Goal: Information Seeking & Learning: Check status

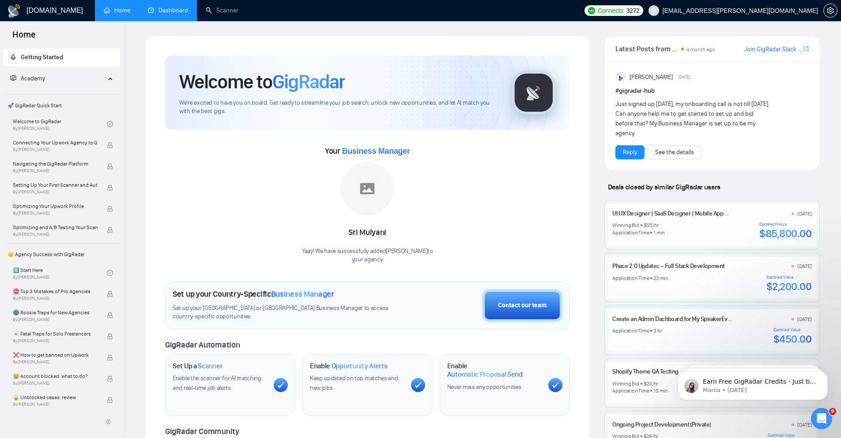
click at [171, 14] on link "Dashboard" at bounding box center [168, 11] width 40 height 8
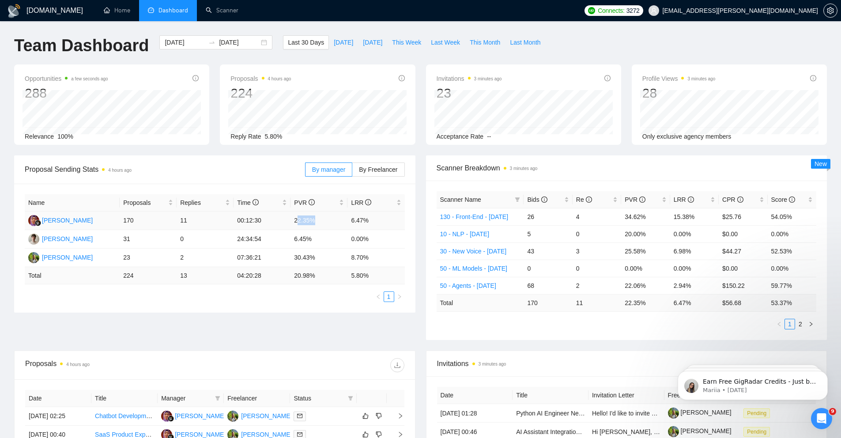
drag, startPoint x: 297, startPoint y: 220, endPoint x: 328, endPoint y: 219, distance: 30.9
click at [328, 219] on td "22.35%" at bounding box center [318, 220] width 57 height 19
drag, startPoint x: 327, startPoint y: 219, endPoint x: 333, endPoint y: 220, distance: 5.4
click at [328, 219] on td "22.35%" at bounding box center [318, 220] width 57 height 19
drag, startPoint x: 372, startPoint y: 221, endPoint x: 287, endPoint y: 220, distance: 84.7
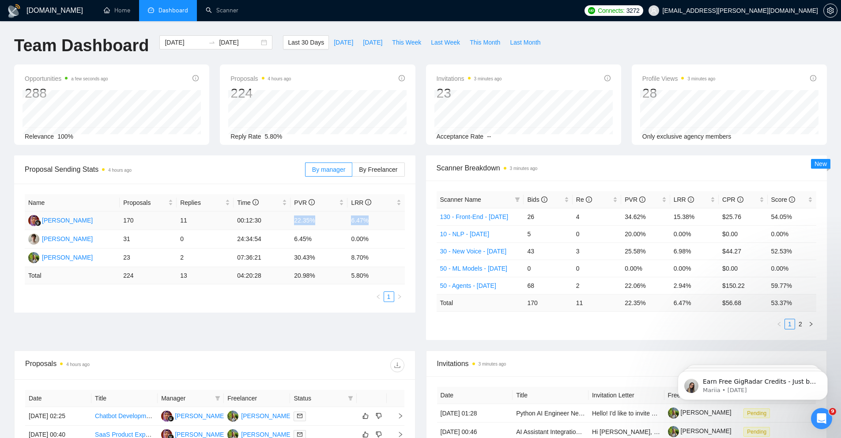
click at [287, 220] on tr "[PERSON_NAME] 170 11 00:12:30 22.35% 6.47%" at bounding box center [215, 220] width 380 height 19
click at [287, 220] on td "00:12:30" at bounding box center [261, 220] width 57 height 19
drag, startPoint x: 133, startPoint y: 223, endPoint x: 368, endPoint y: 222, distance: 234.8
click at [368, 222] on tr "[PERSON_NAME] 170 11 00:12:30 22.35% 6.47%" at bounding box center [215, 220] width 380 height 19
click at [368, 222] on td "6.47%" at bounding box center [375, 220] width 57 height 19
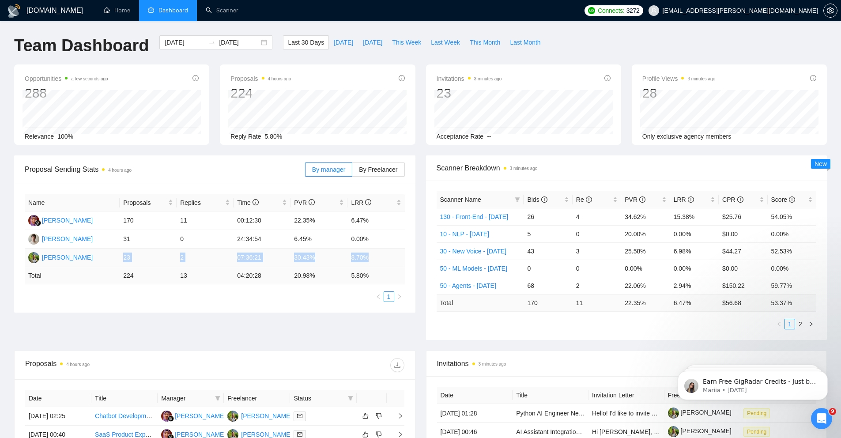
drag, startPoint x: 348, startPoint y: 262, endPoint x: 121, endPoint y: 261, distance: 226.8
click at [121, 261] on tr "[PERSON_NAME] 23 2 07:36:21 30.43% 8.70%" at bounding box center [215, 257] width 380 height 19
click at [121, 261] on td "23" at bounding box center [148, 257] width 57 height 19
drag, startPoint x: 121, startPoint y: 261, endPoint x: 370, endPoint y: 258, distance: 249.4
click at [367, 259] on tr "[PERSON_NAME] 23 2 07:36:21 30.43% 8.70%" at bounding box center [215, 257] width 380 height 19
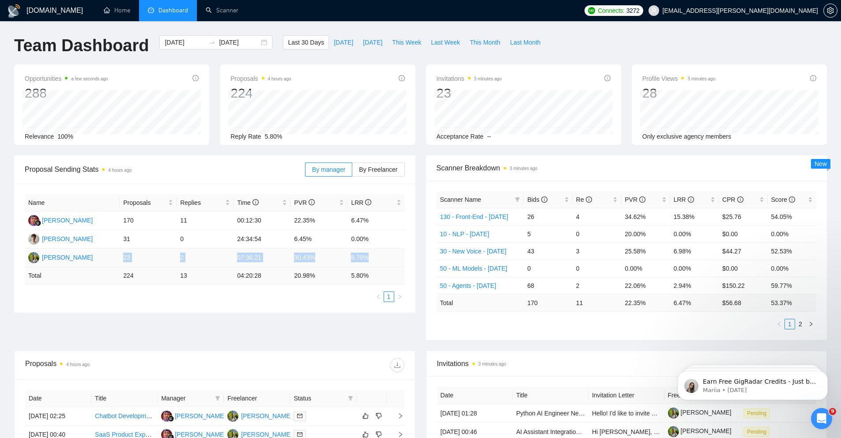
click at [371, 258] on td "8.70%" at bounding box center [375, 257] width 57 height 19
drag, startPoint x: 372, startPoint y: 258, endPoint x: 128, endPoint y: 219, distance: 246.7
click at [128, 219] on tbody "[PERSON_NAME] 170 11 00:12:30 22.35% 6.47% [PERSON_NAME] 31 0 24:34:54 6.45% 0.…" at bounding box center [215, 239] width 380 height 56
click at [128, 219] on td "170" at bounding box center [148, 220] width 57 height 19
click at [412, 41] on span "This Week" at bounding box center [406, 43] width 29 height 10
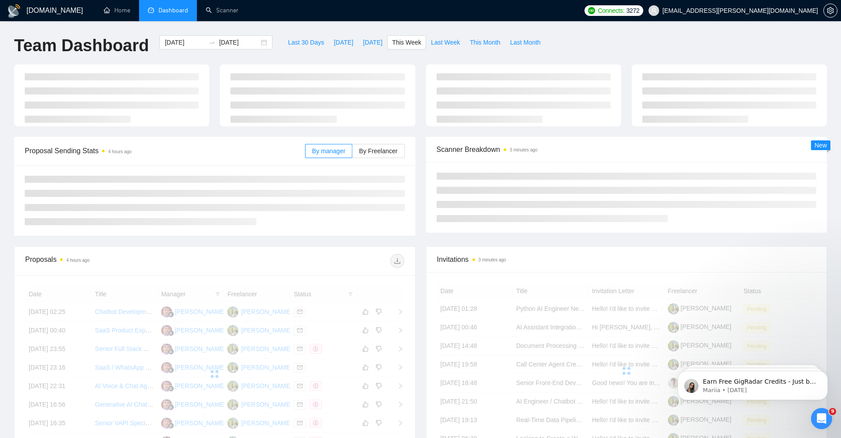
type input "[DATE]"
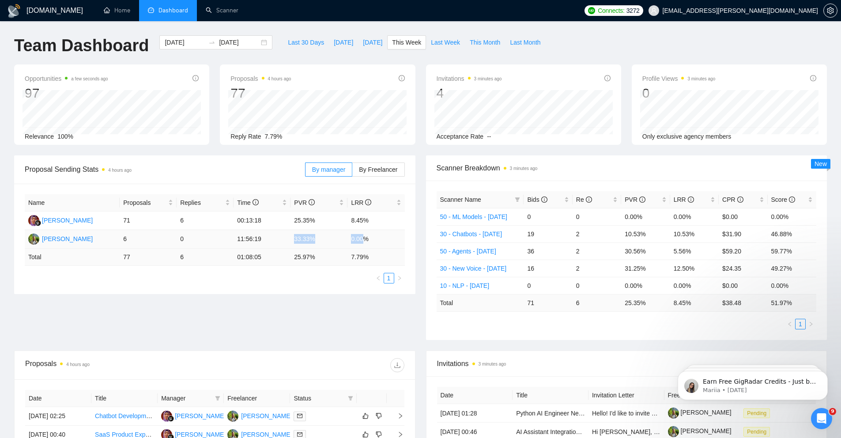
drag, startPoint x: 366, startPoint y: 240, endPoint x: 290, endPoint y: 238, distance: 75.9
click at [290, 238] on tr "[PERSON_NAME] 6 0 11:56:19 33.33% 0.00%" at bounding box center [215, 239] width 380 height 19
click at [290, 238] on td "11:56:19" at bounding box center [261, 239] width 57 height 19
drag, startPoint x: 371, startPoint y: 222, endPoint x: 290, endPoint y: 222, distance: 81.2
click at [290, 221] on tr "[PERSON_NAME] 71 6 00:13:18 25.35% 8.45%" at bounding box center [215, 220] width 380 height 19
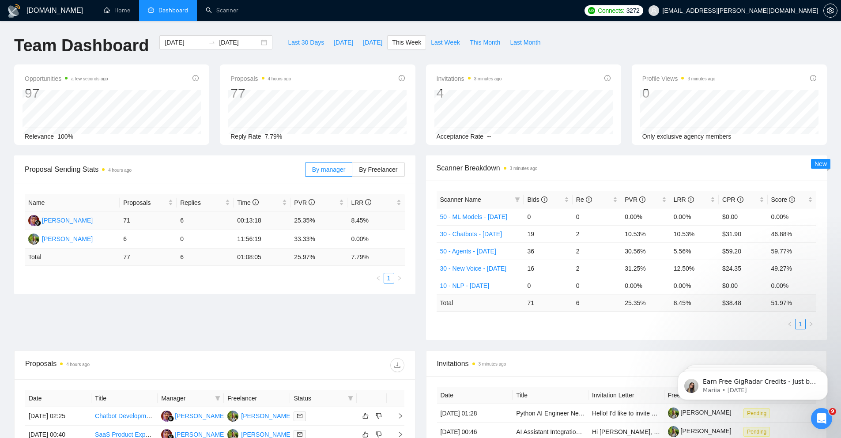
click at [290, 222] on td "25.35%" at bounding box center [318, 220] width 57 height 19
drag, startPoint x: 338, startPoint y: 218, endPoint x: 381, endPoint y: 218, distance: 42.8
click at [380, 218] on tr "[PERSON_NAME] 71 6 00:13:18 25.35% 8.45%" at bounding box center [215, 220] width 380 height 19
click at [382, 219] on td "8.45%" at bounding box center [375, 220] width 57 height 19
click at [756, 46] on div "Team Dashboard [DATE] [DATE] Last 30 Days [DATE] [DATE] This Week Last Week Thi…" at bounding box center [420, 49] width 823 height 29
